Goal: Transaction & Acquisition: Purchase product/service

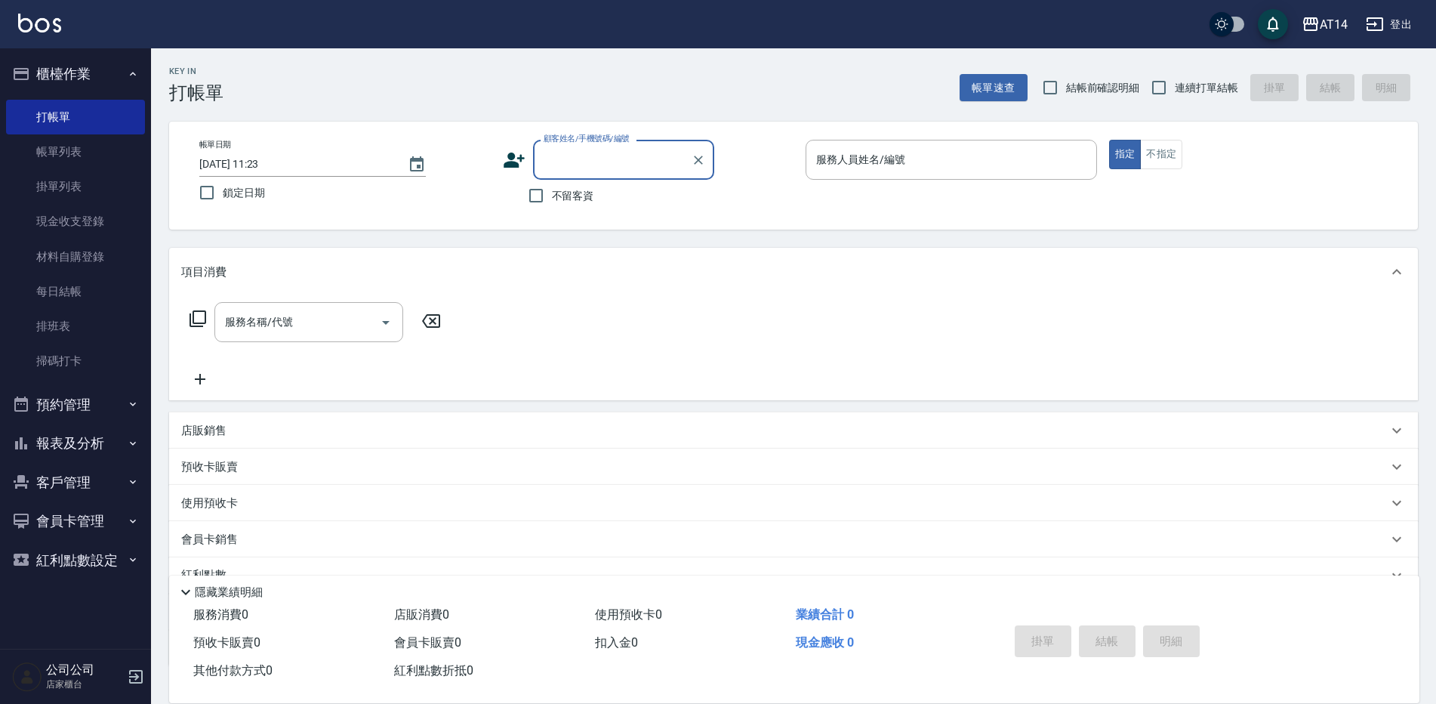
click at [98, 429] on button "報表及分析" at bounding box center [75, 442] width 139 height 39
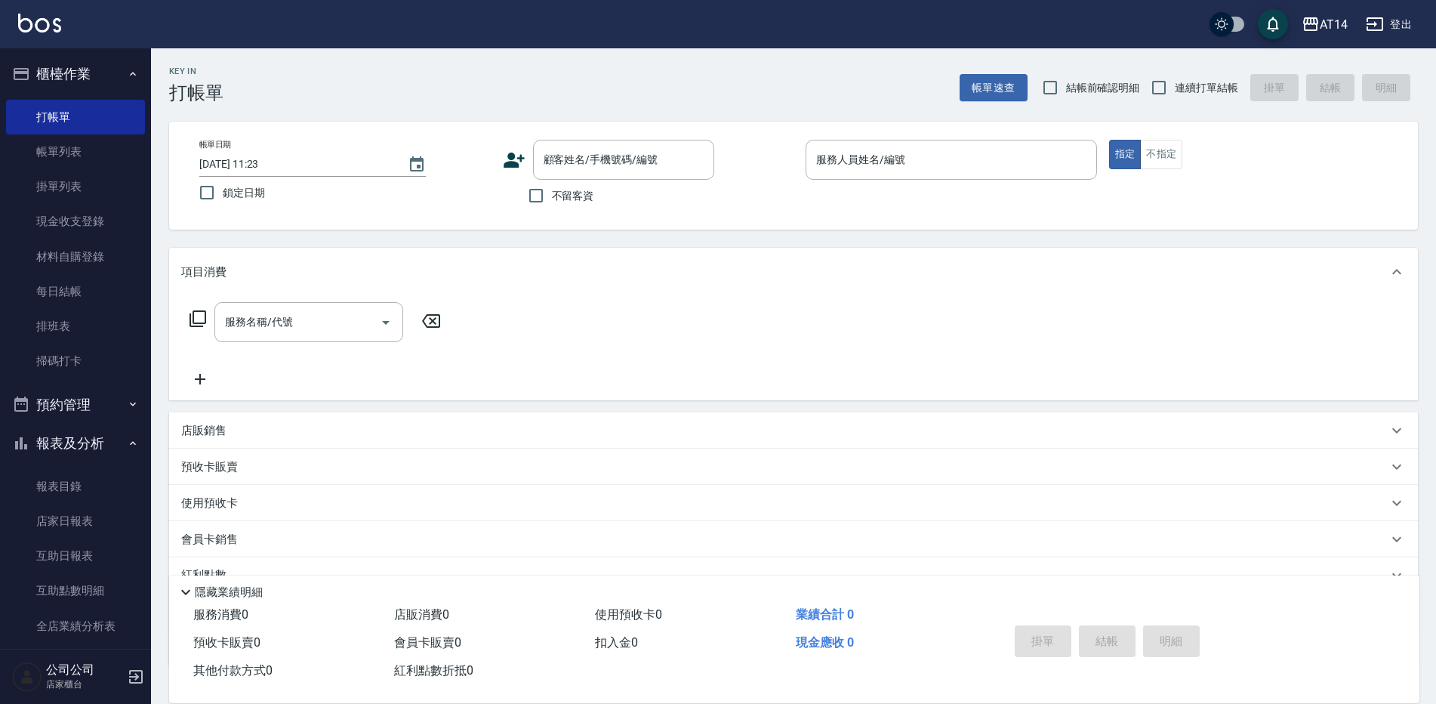
click at [89, 416] on button "預約管理" at bounding box center [75, 404] width 139 height 39
click at [82, 518] on link "單週預約紀錄" at bounding box center [75, 517] width 139 height 35
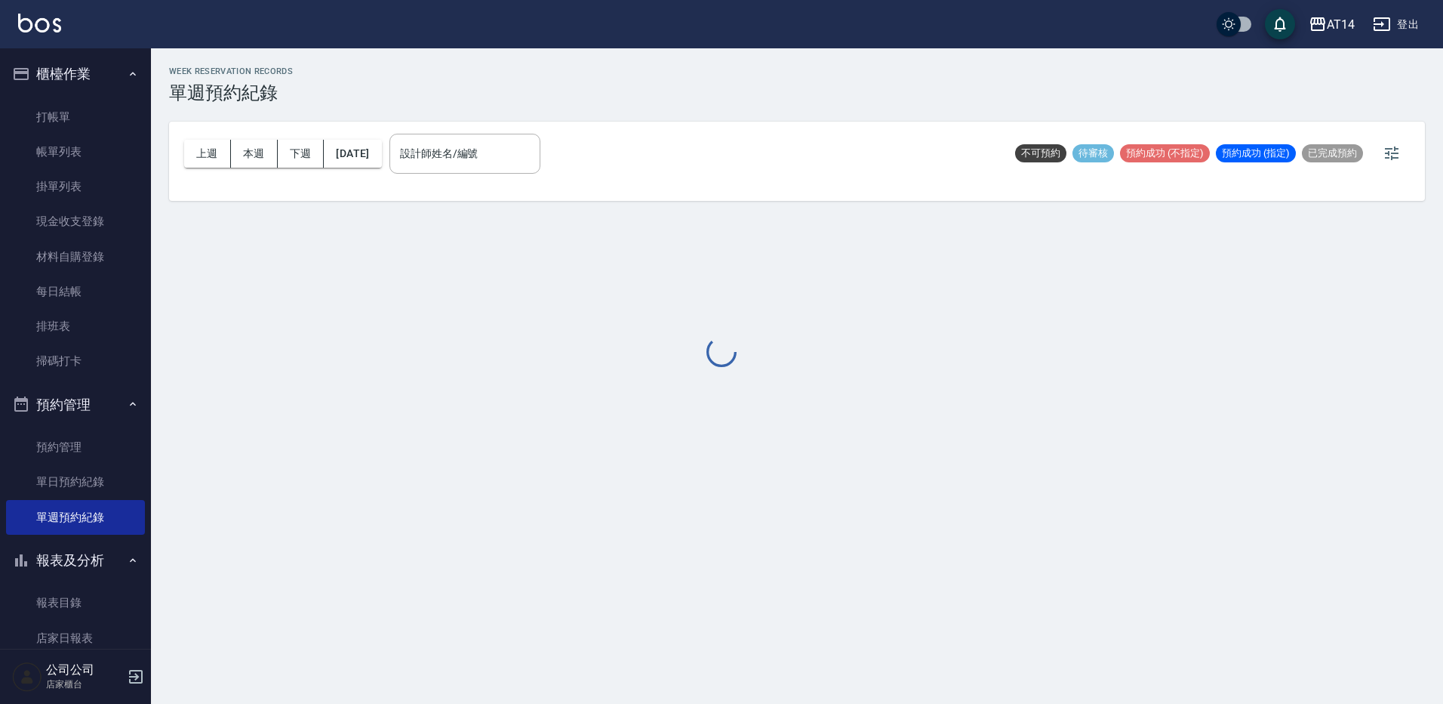
click at [506, 146] on div at bounding box center [721, 352] width 1443 height 704
click at [503, 164] on div at bounding box center [721, 352] width 1443 height 704
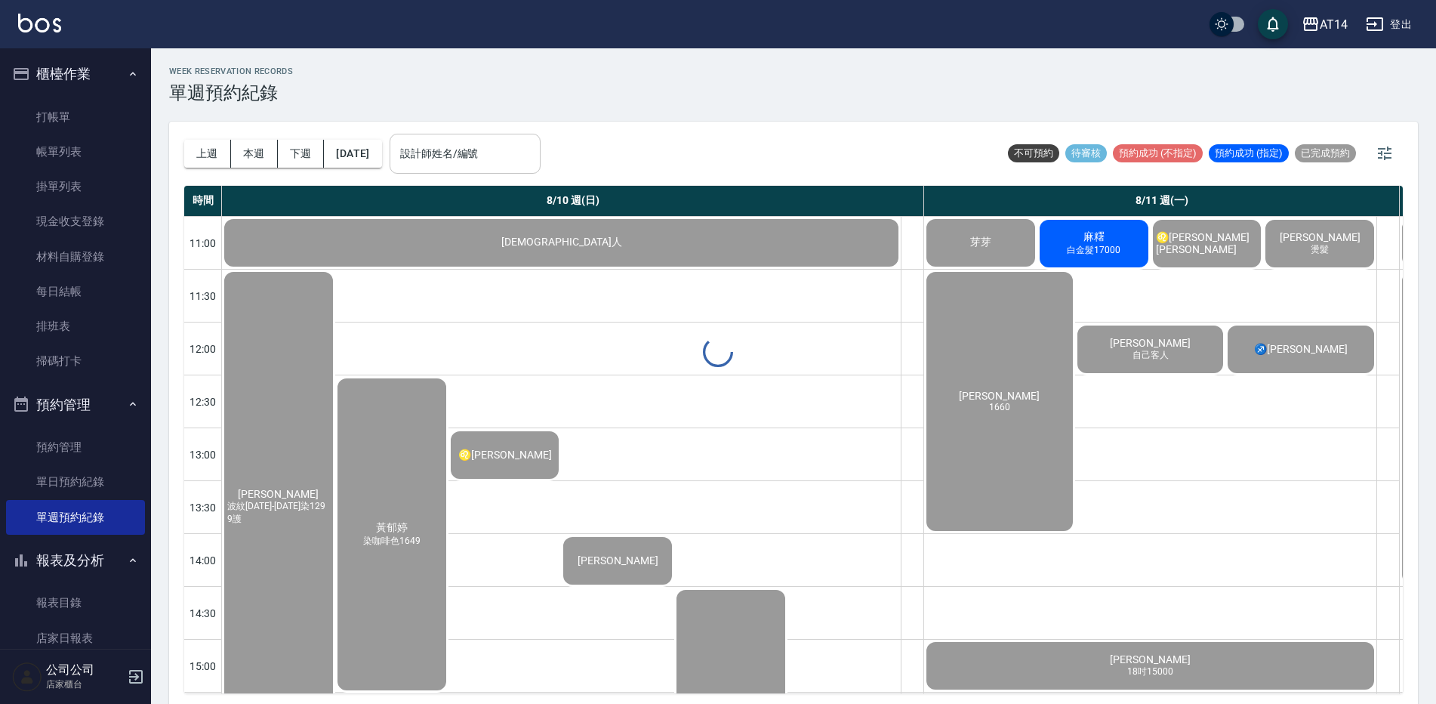
click at [503, 151] on div "設計師姓名/編號 設計師姓名/編號" at bounding box center [464, 154] width 151 height 40
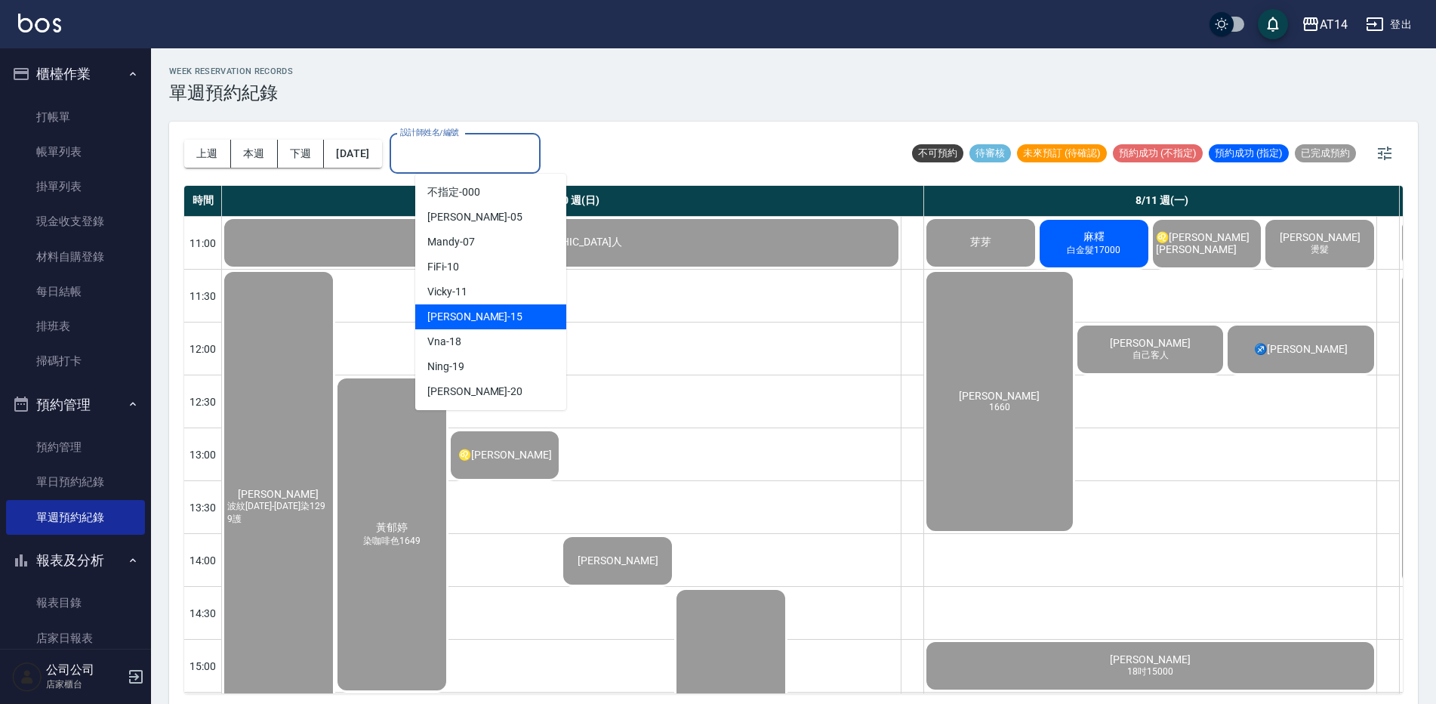
click at [490, 316] on div "Dora -15" at bounding box center [490, 316] width 151 height 25
type input "Dora-15"
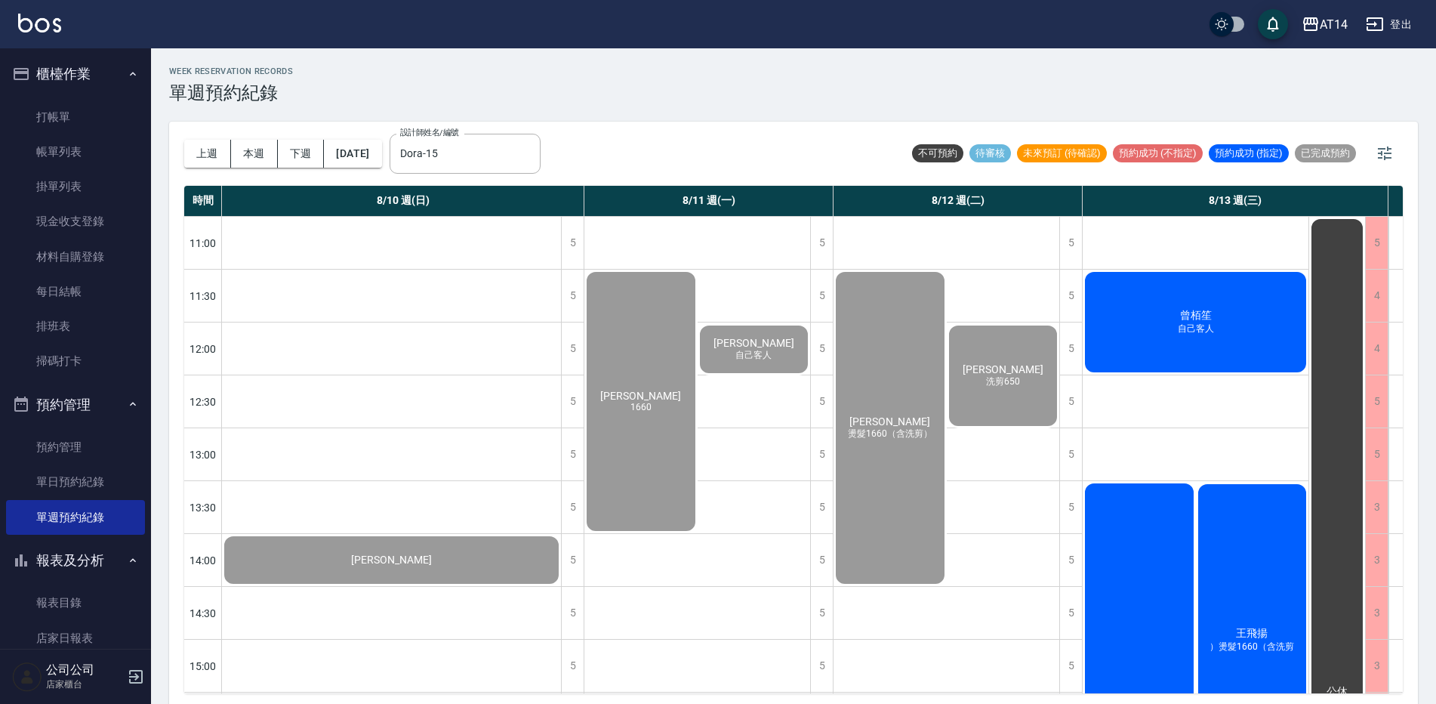
click at [561, 534] on div "曾栢笙 自己客人" at bounding box center [391, 560] width 339 height 52
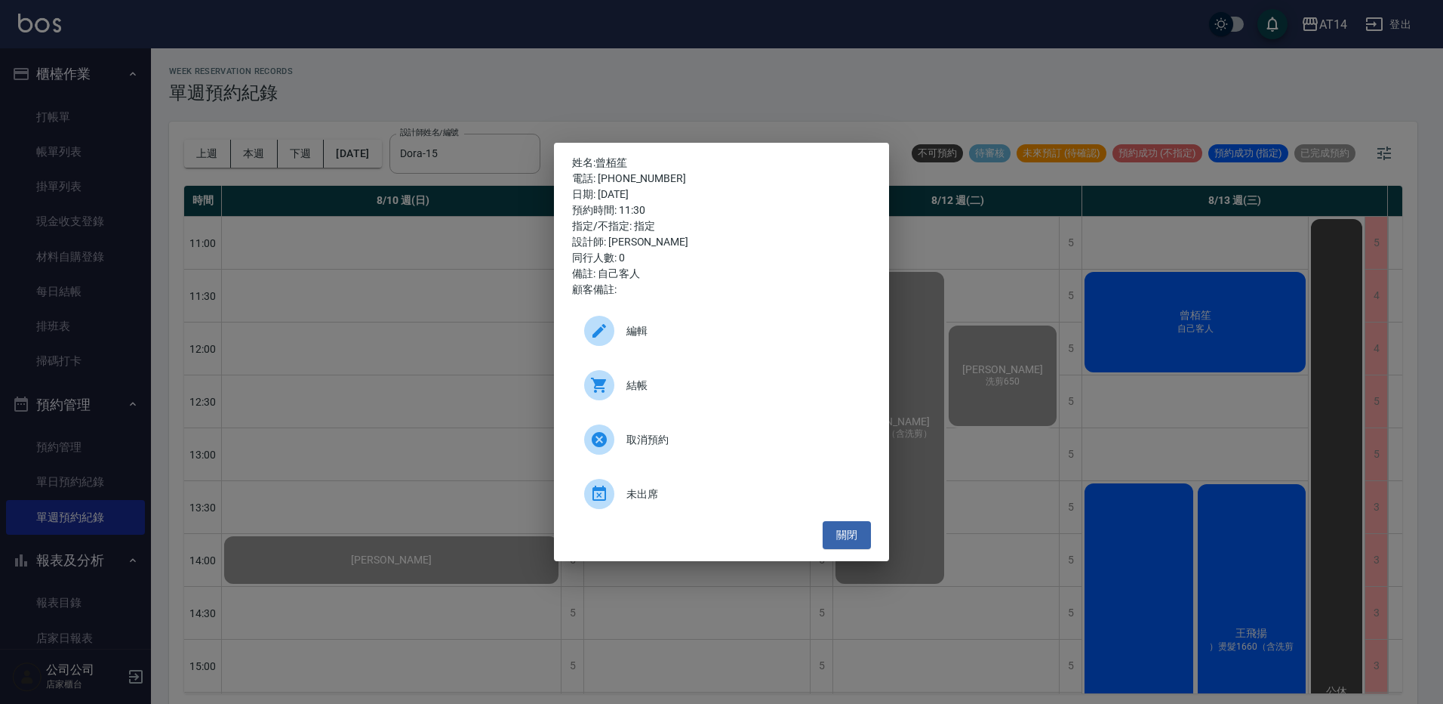
click at [719, 377] on span "結帳" at bounding box center [743, 385] width 232 height 16
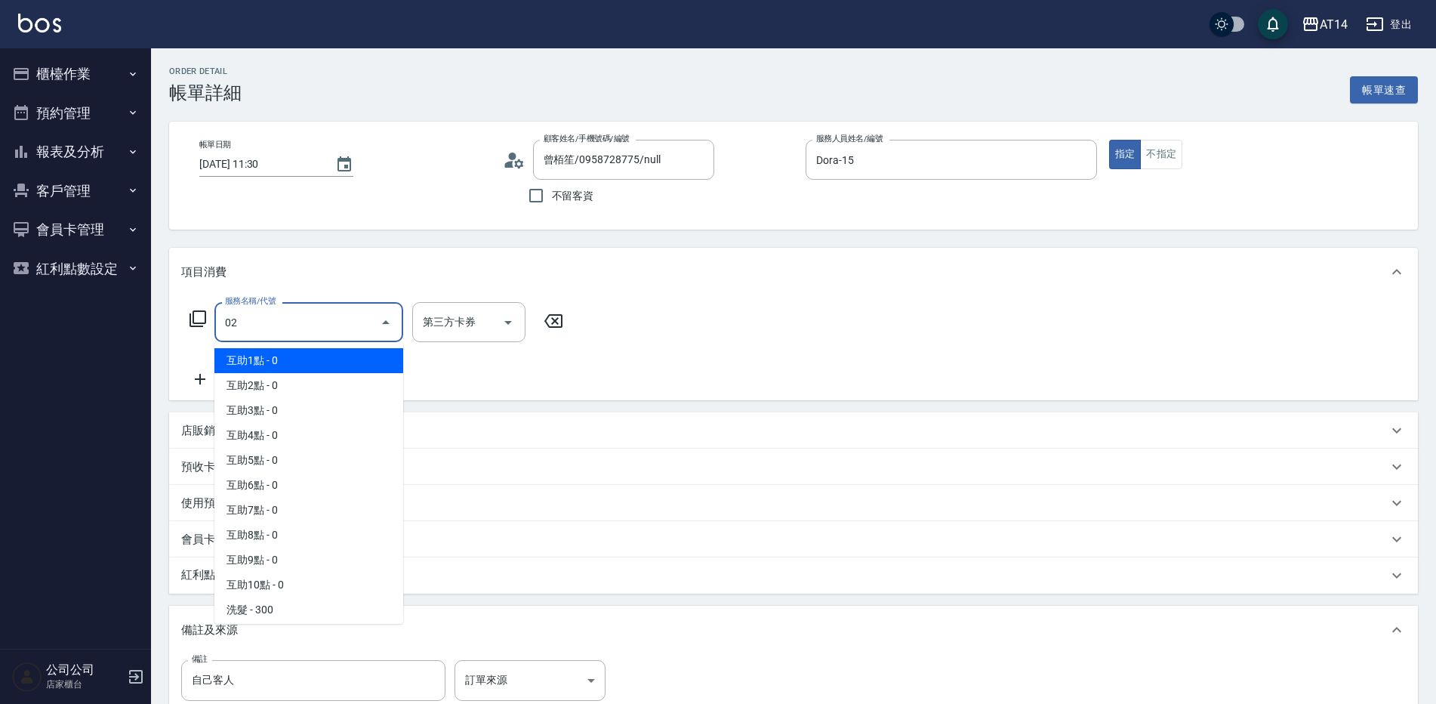
type input "022"
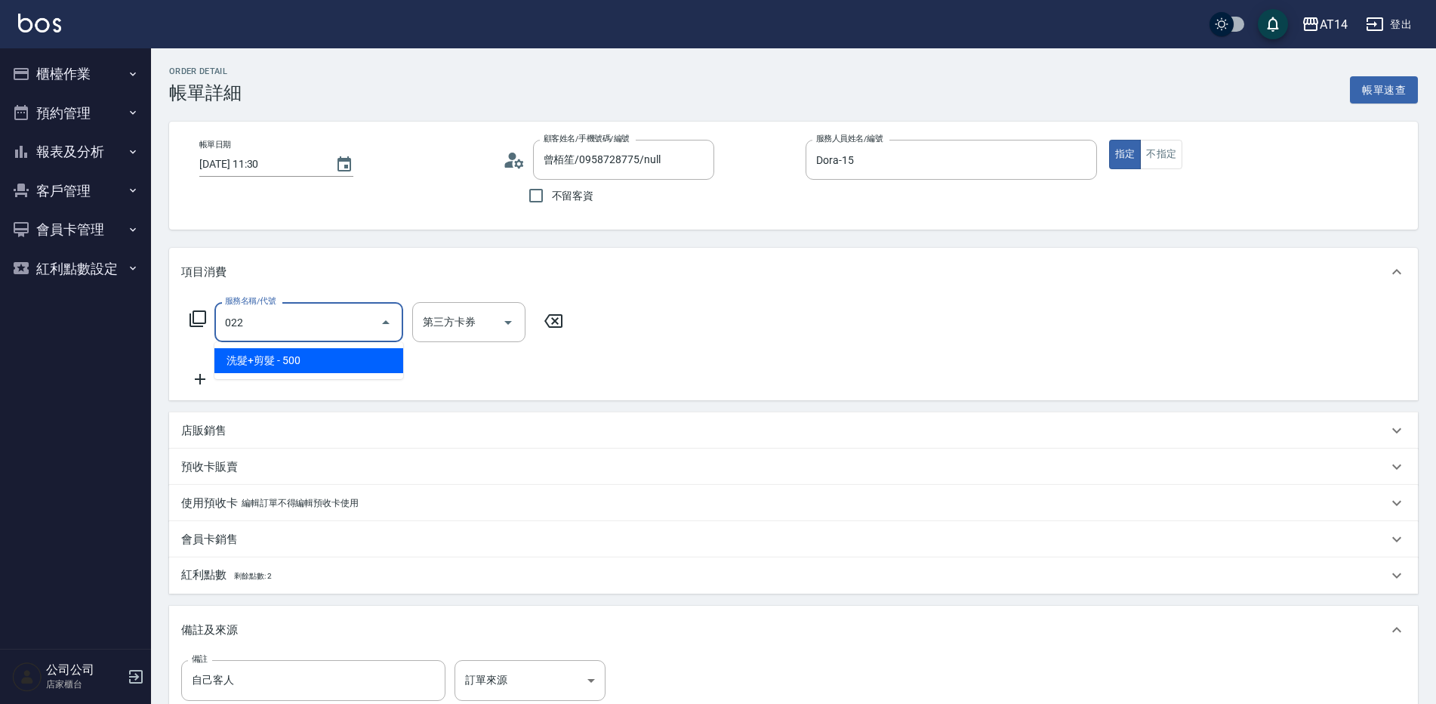
type input "1"
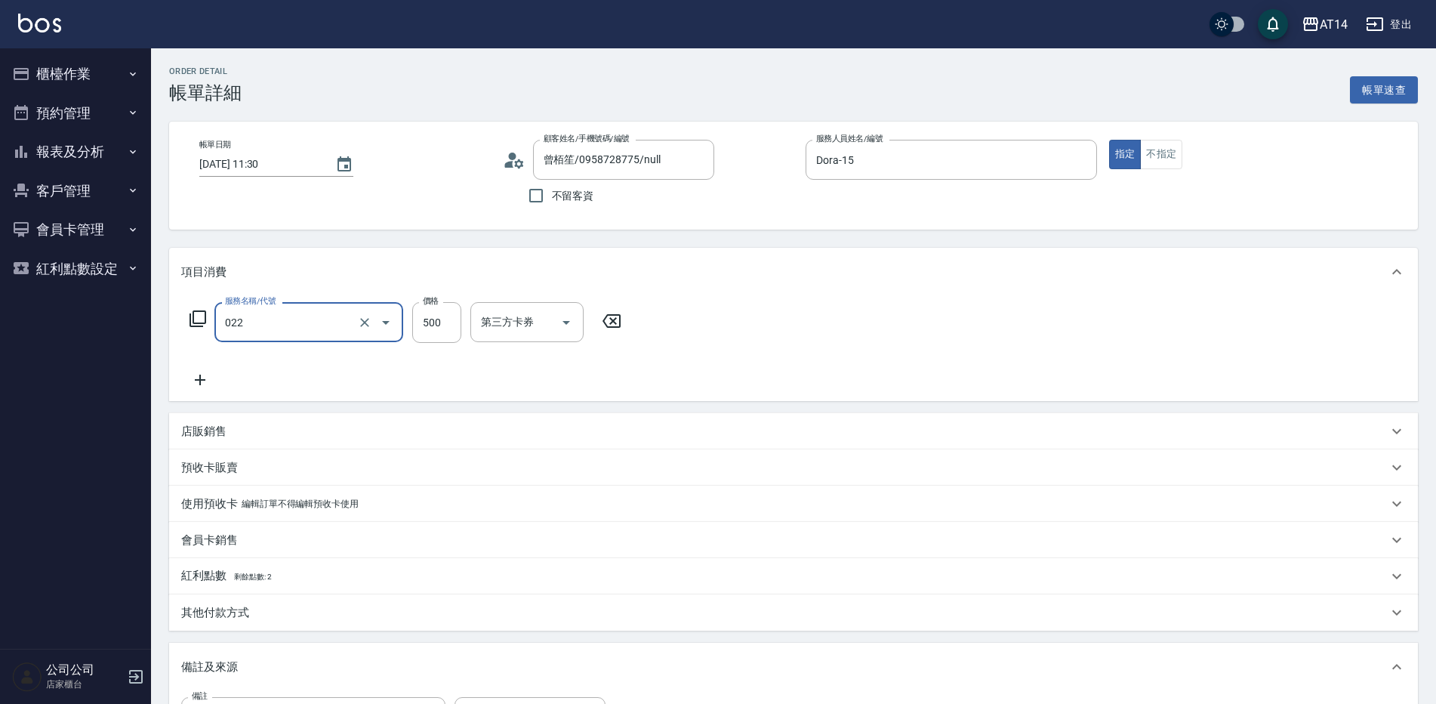
type input "洗髮+剪髮(022)"
type input "5"
type input "0"
type input "550"
type input "1"
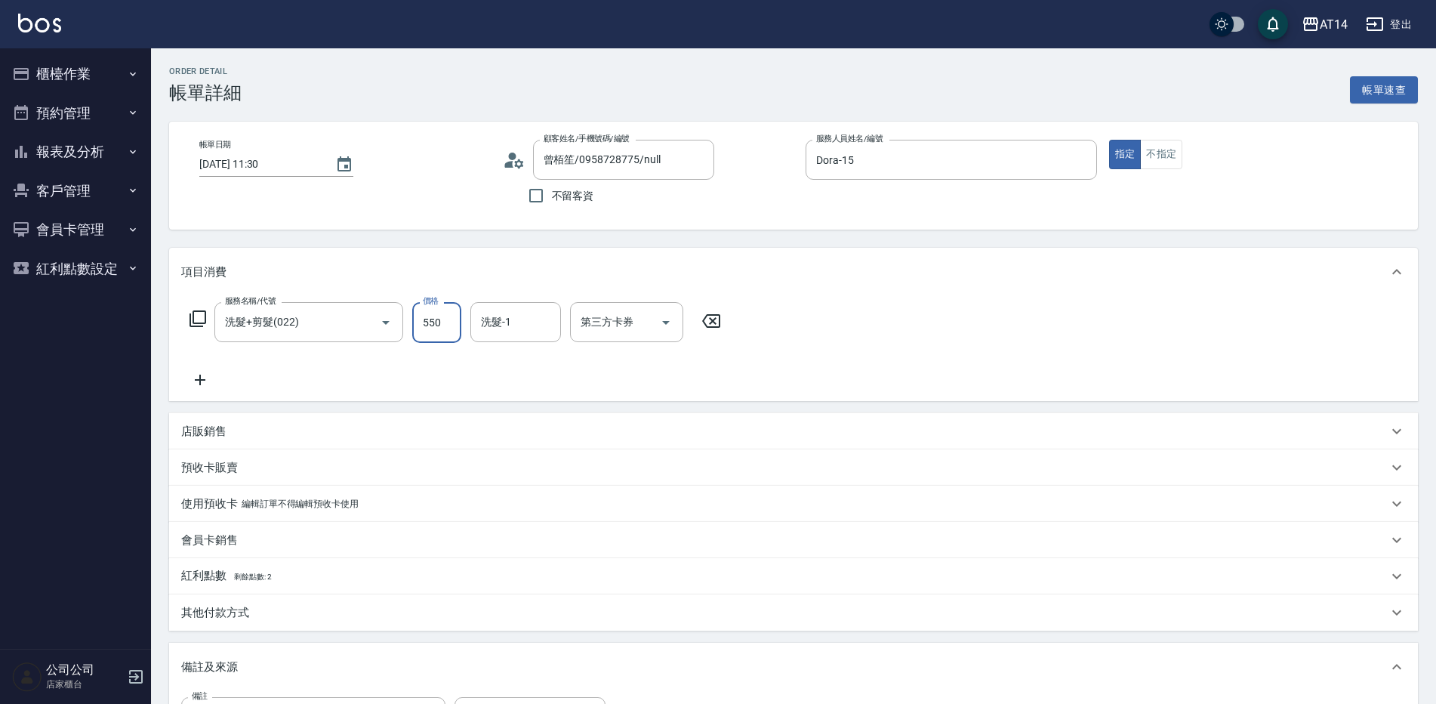
type input "550"
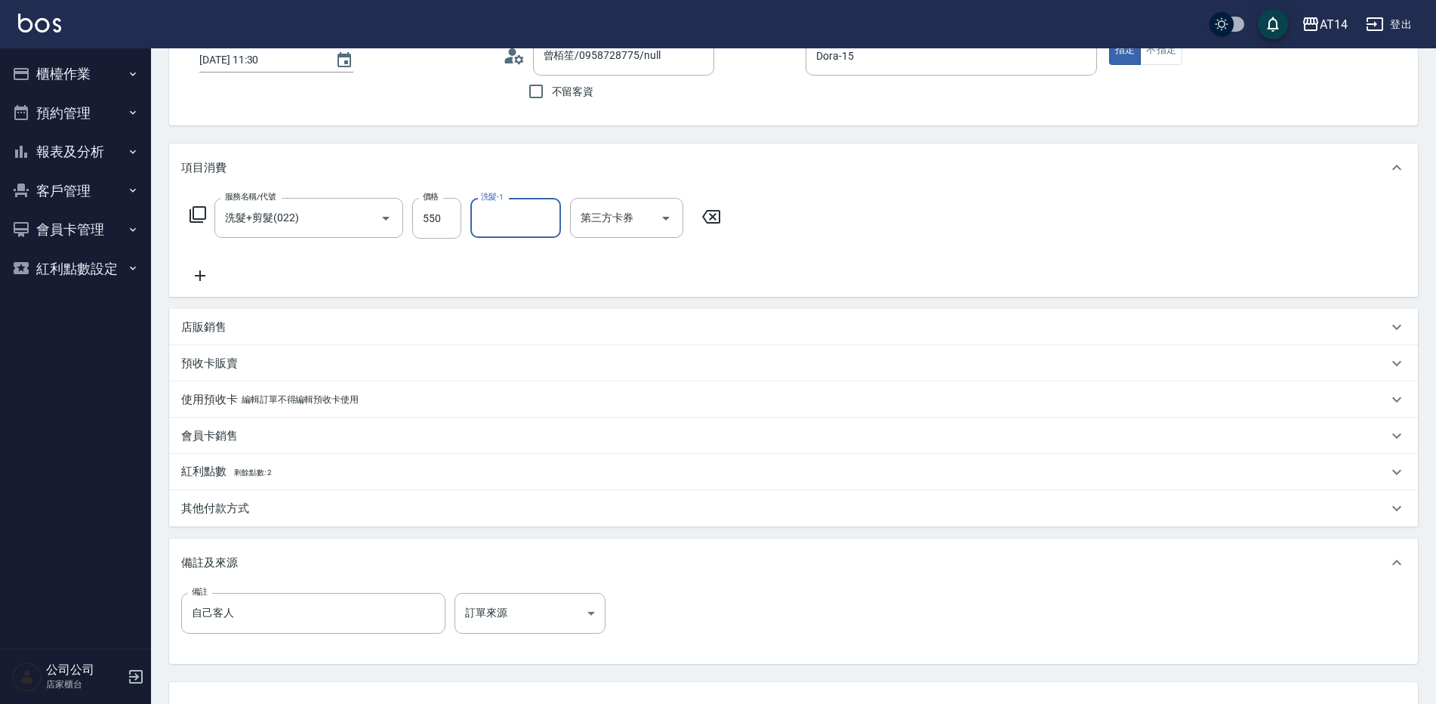
scroll to position [226, 0]
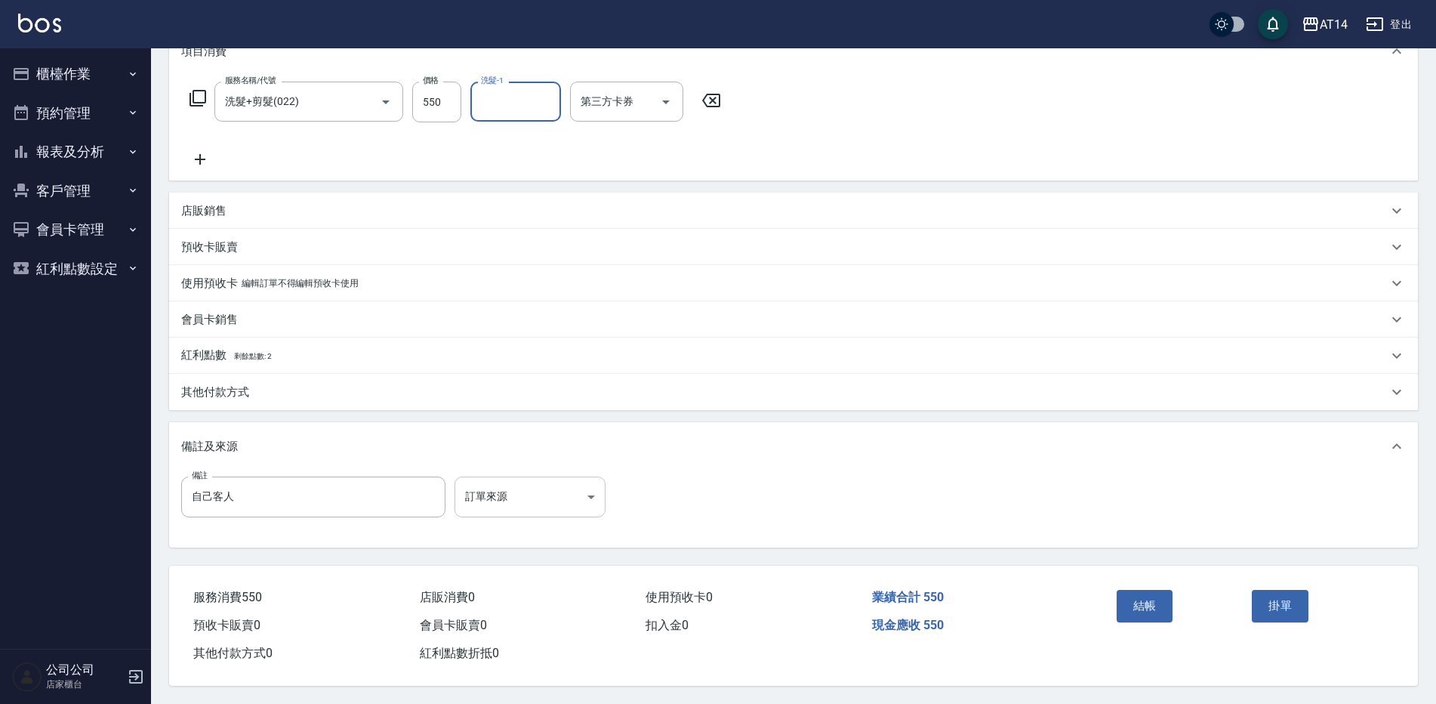
click at [538, 489] on body "AT14 登出 櫃檯作業 打帳單 帳單列表 掛單列表 現金收支登錄 材料自購登錄 每日結帳 排班表 掃碼打卡 預約管理 預約管理 單日預約紀錄 單週預約紀錄 …" at bounding box center [718, 242] width 1436 height 924
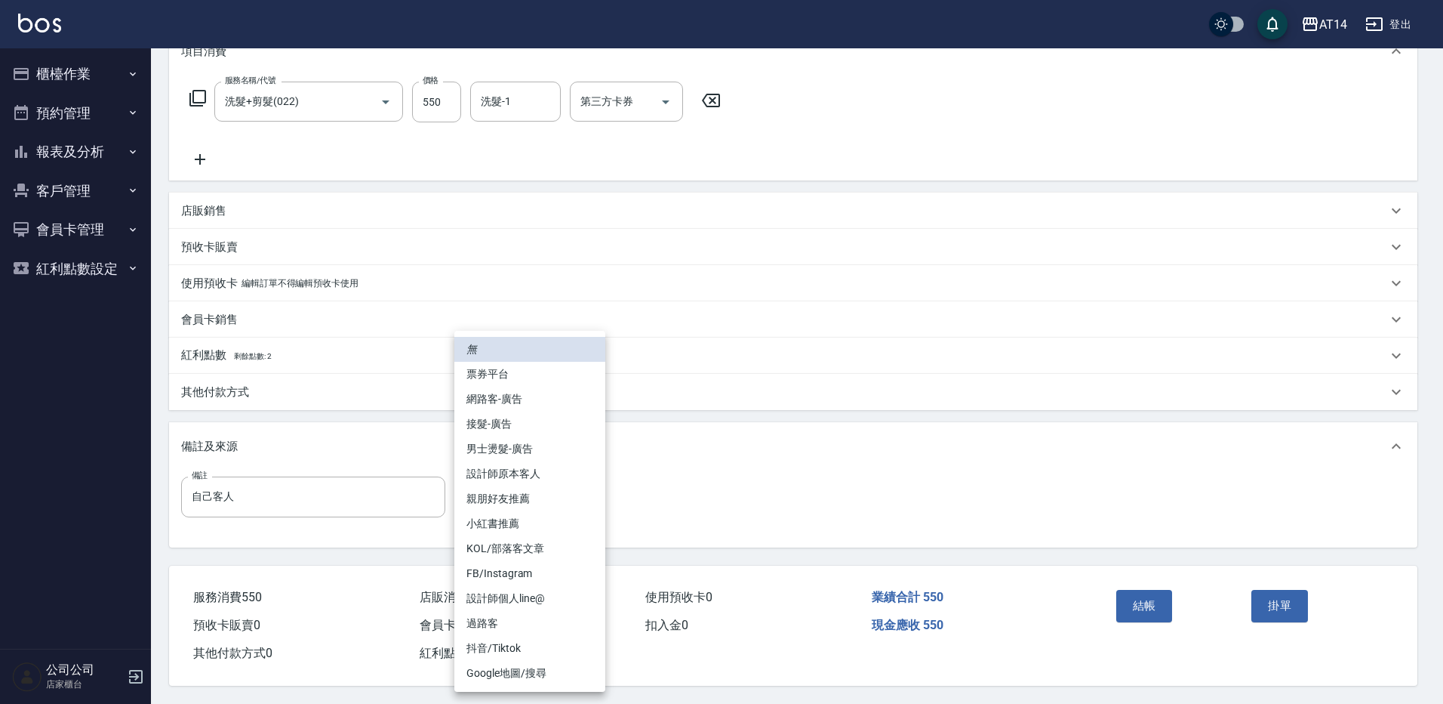
click at [550, 468] on li "設計師原本客人" at bounding box center [529, 473] width 151 height 25
type input "設計師原本客人"
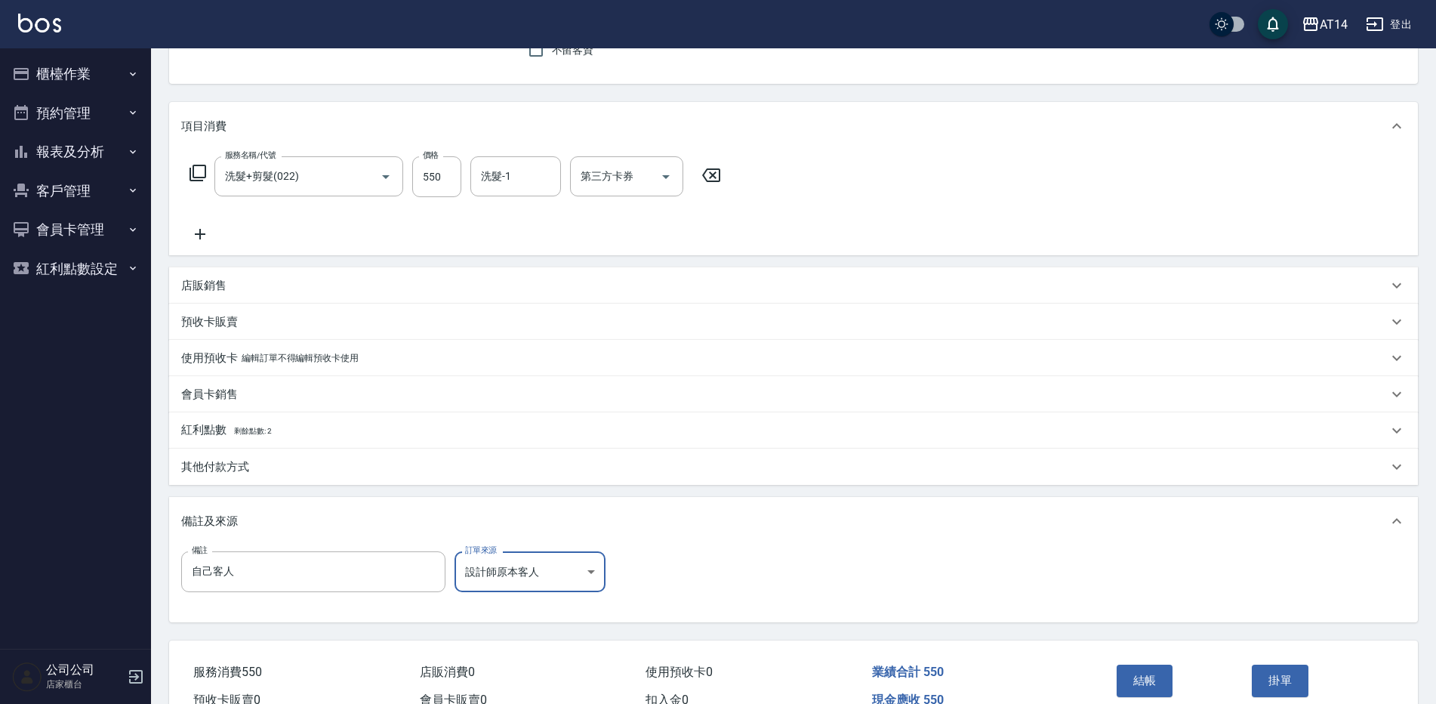
scroll to position [227, 0]
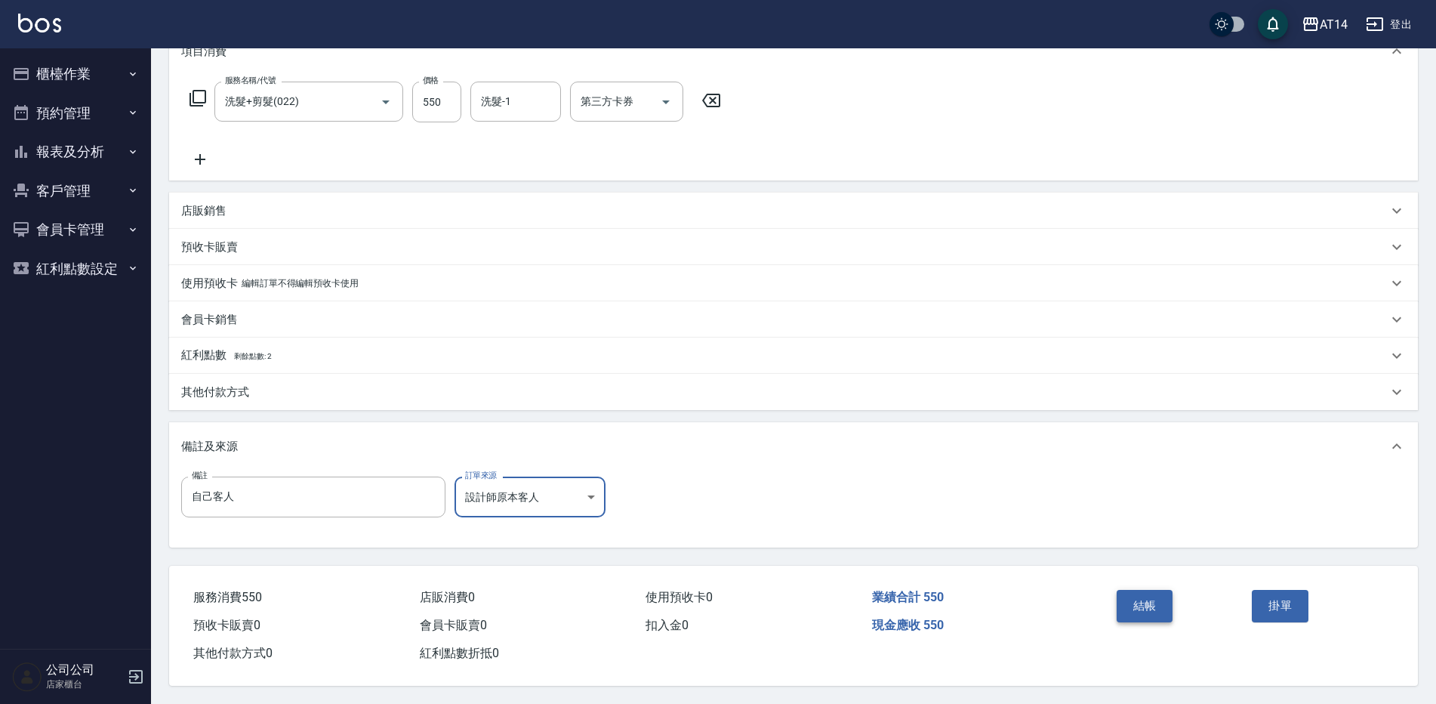
click at [1150, 590] on button "結帳" at bounding box center [1144, 606] width 57 height 32
